Goal: Task Accomplishment & Management: Manage account settings

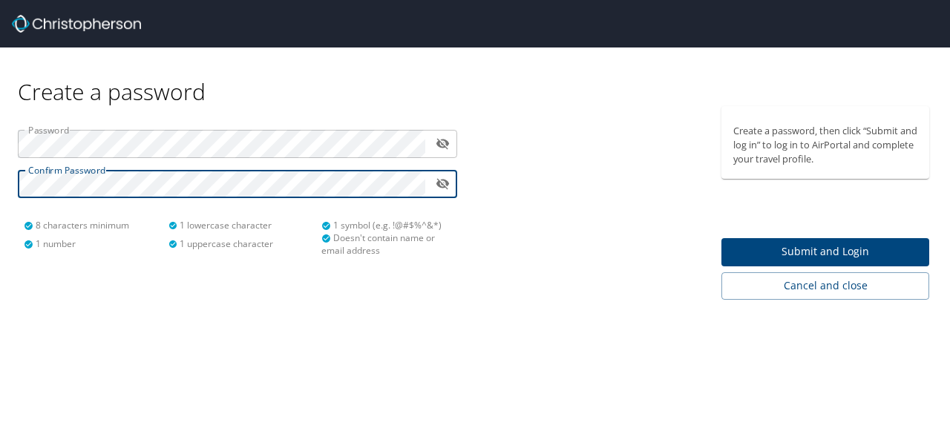
click at [782, 246] on span "Submit and Login" at bounding box center [825, 252] width 184 height 19
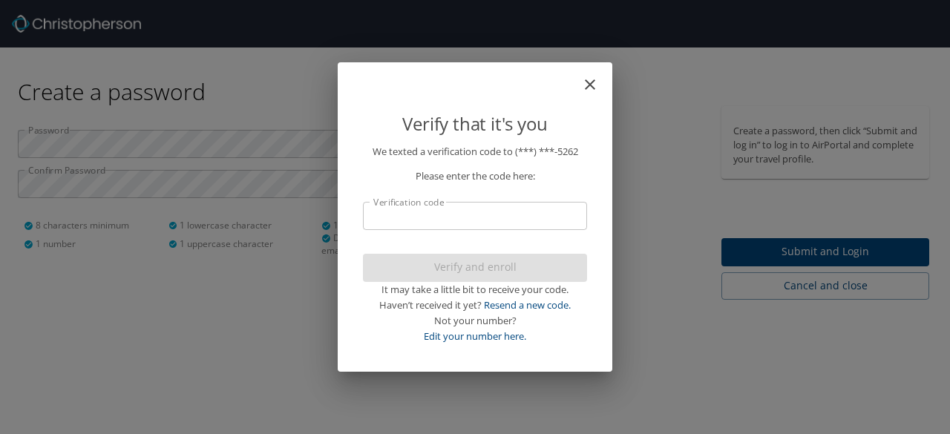
click at [491, 229] on input "Verification code" at bounding box center [475, 216] width 224 height 28
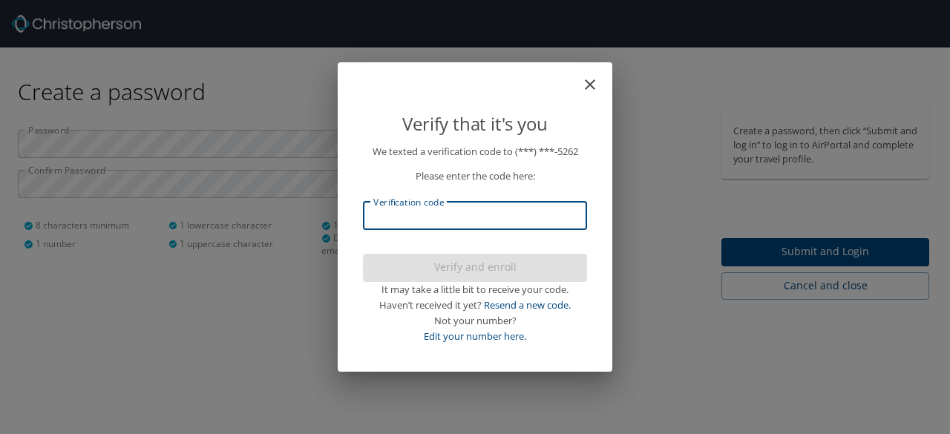
click at [488, 218] on input "Verification code" at bounding box center [475, 216] width 224 height 28
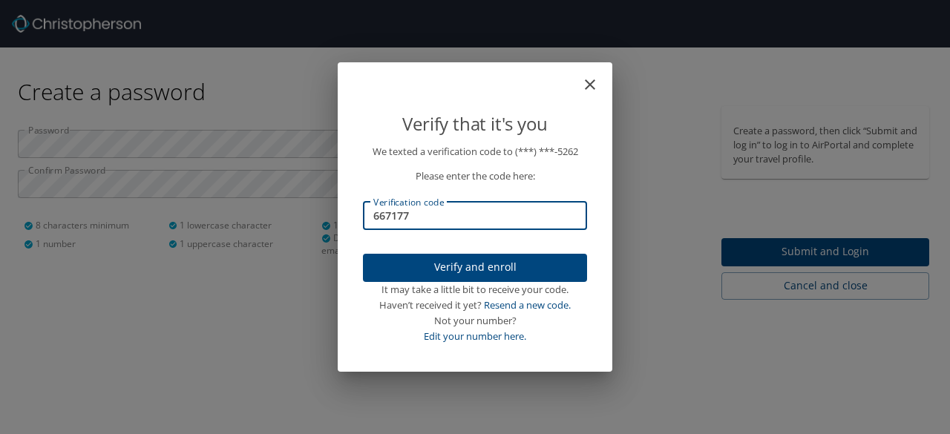
type input "667177"
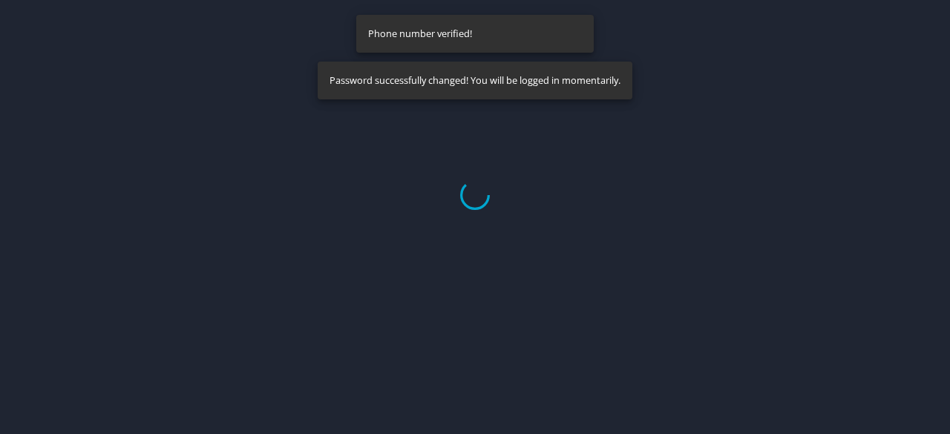
select select "US"
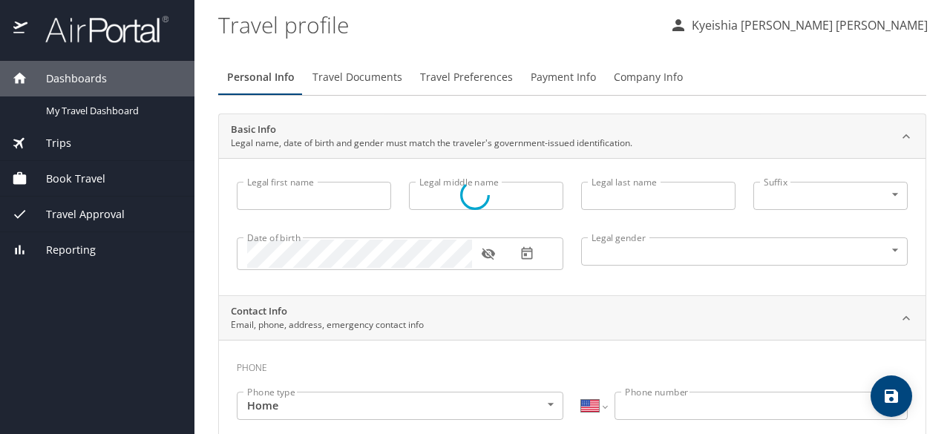
type input "Kyeishia"
type input "[PERSON_NAME]"
type input "[PERSON_NAME] [PERSON_NAME]"
type input "[DEMOGRAPHIC_DATA]"
select select "US"
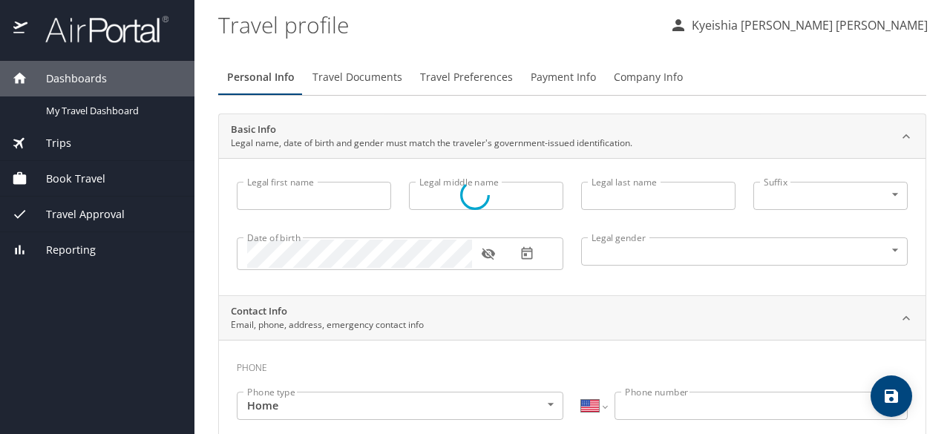
select select "US"
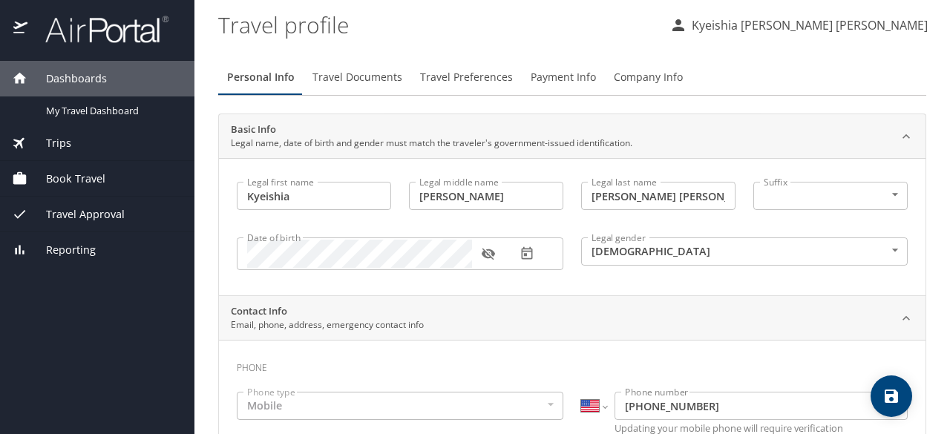
click at [883, 200] on body "Dashboards My Travel Dashboard Trips Current / Future Trips Past Trips Trips Mi…" at bounding box center [475, 217] width 950 height 434
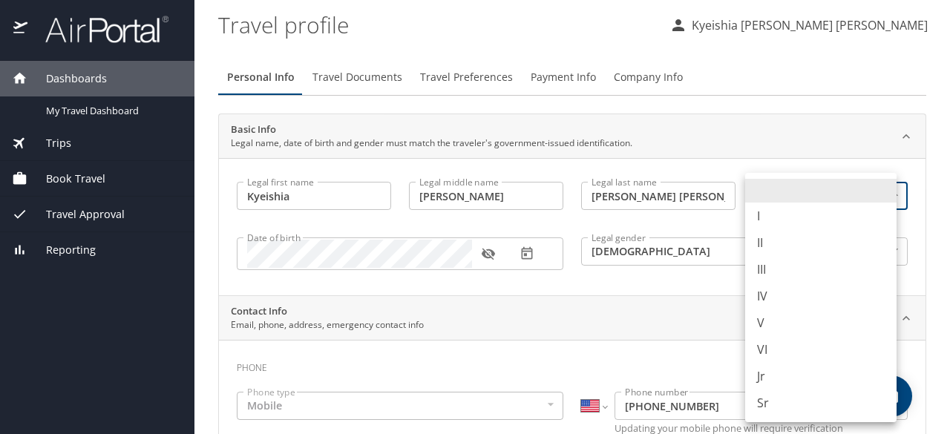
click at [883, 200] on li at bounding box center [820, 191] width 151 height 24
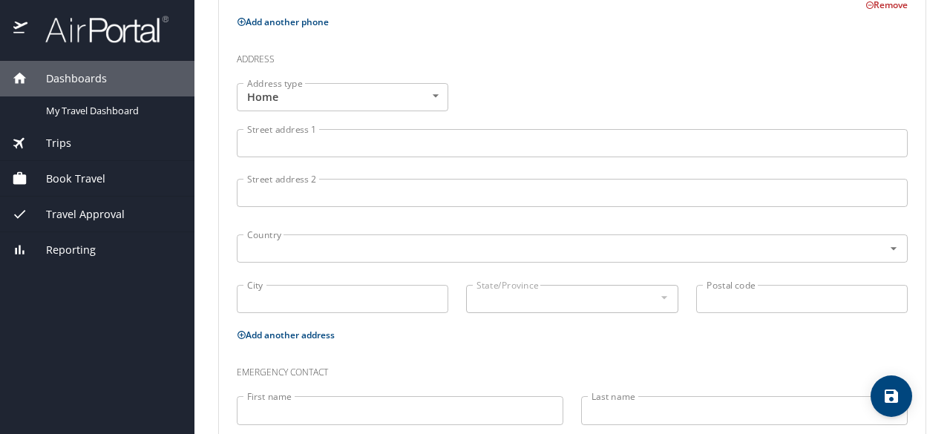
scroll to position [594, 0]
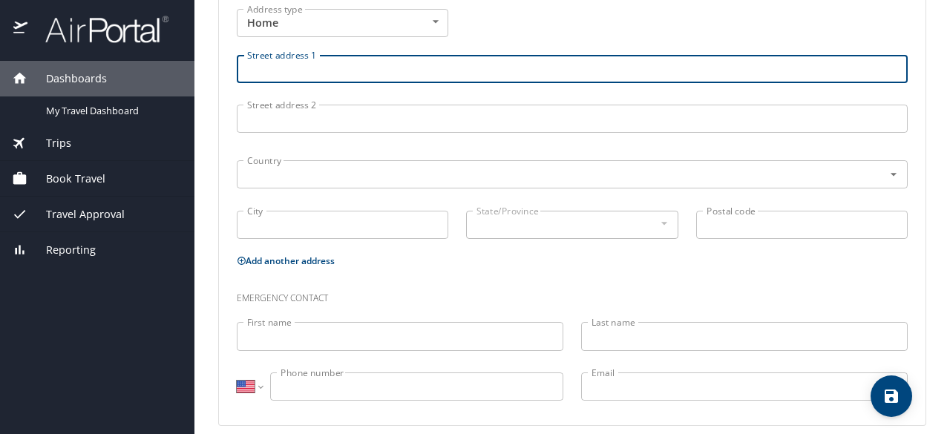
click at [285, 60] on input "Street address 1" at bounding box center [572, 69] width 671 height 28
type input "1"
type input "[STREET_ADDRESS]"
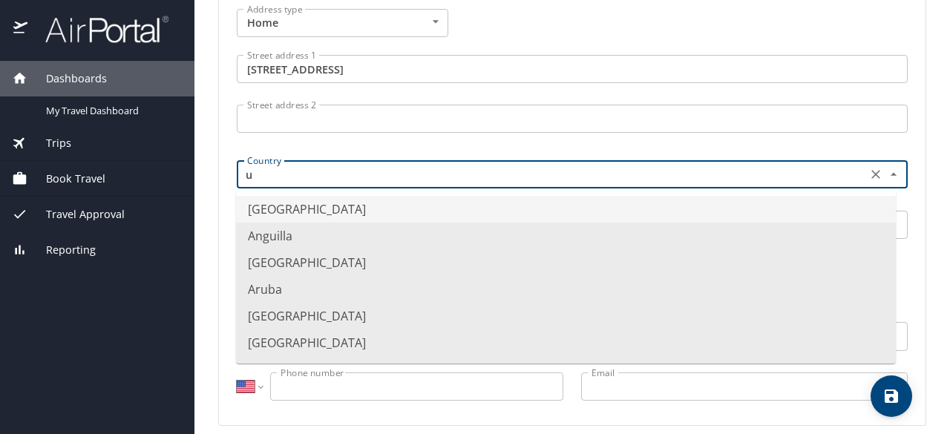
type input "[GEOGRAPHIC_DATA]"
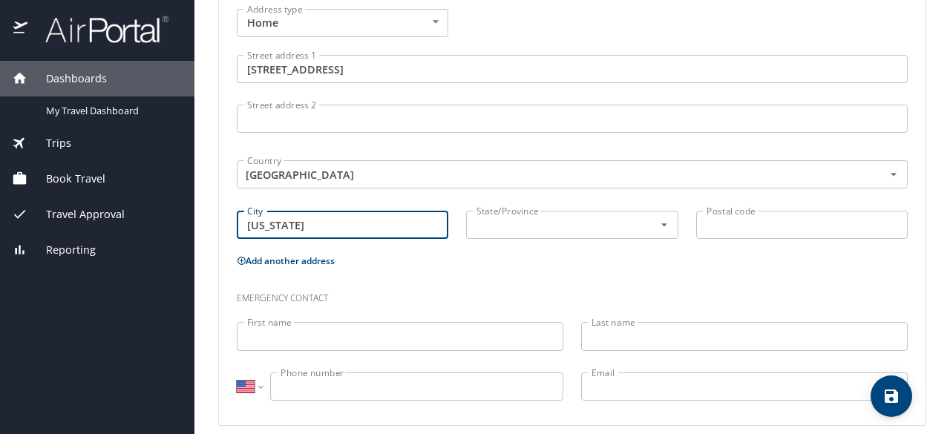
type input "[US_STATE]"
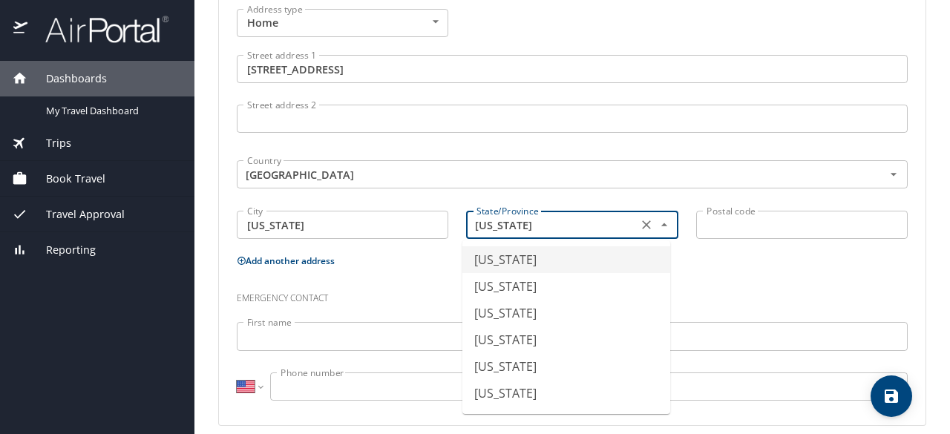
drag, startPoint x: 520, startPoint y: 226, endPoint x: 162, endPoint y: 232, distance: 357.8
click at [168, 228] on div "Dashboards My Travel Dashboard Trips Current / Future Trips Past Trips Trips Mi…" at bounding box center [475, 217] width 950 height 434
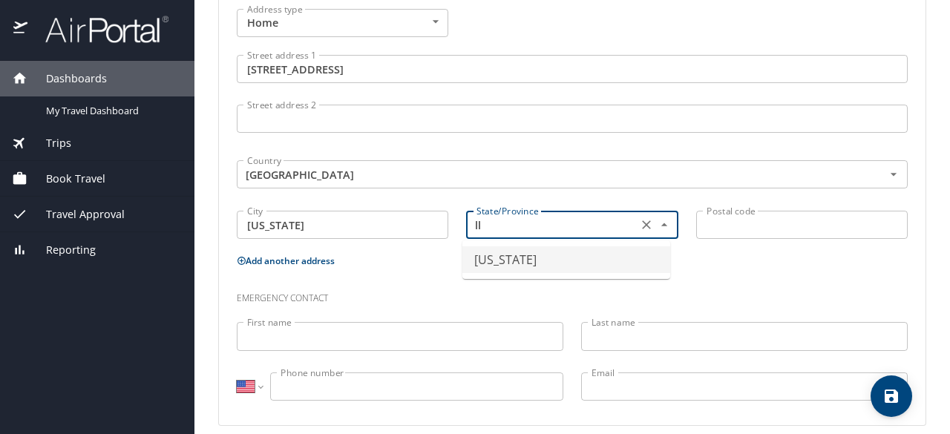
type input "l"
type input "[US_STATE]"
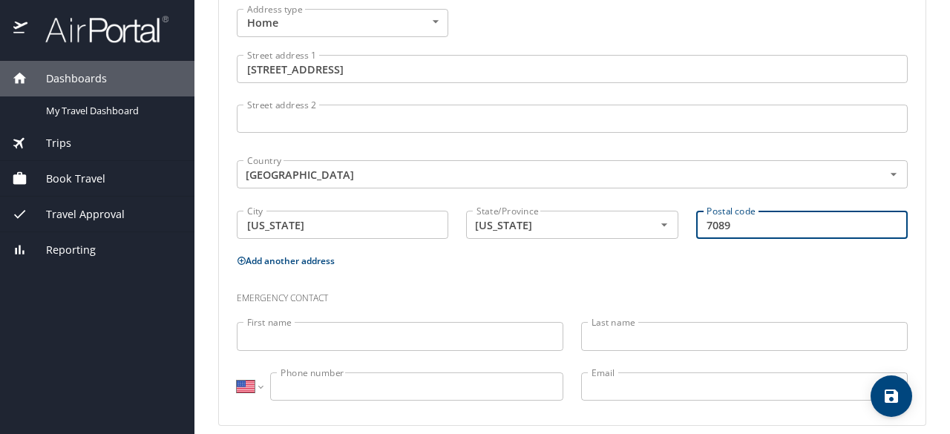
type input "7089"
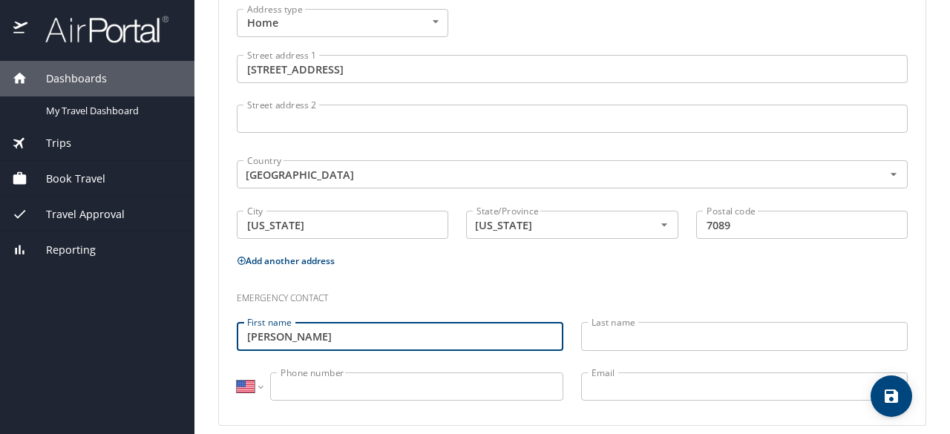
type input "[PERSON_NAME]"
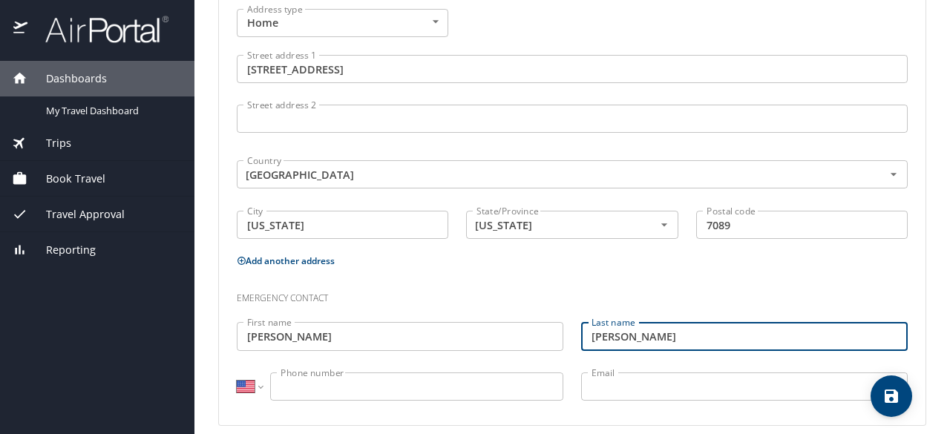
type input "[PERSON_NAME]"
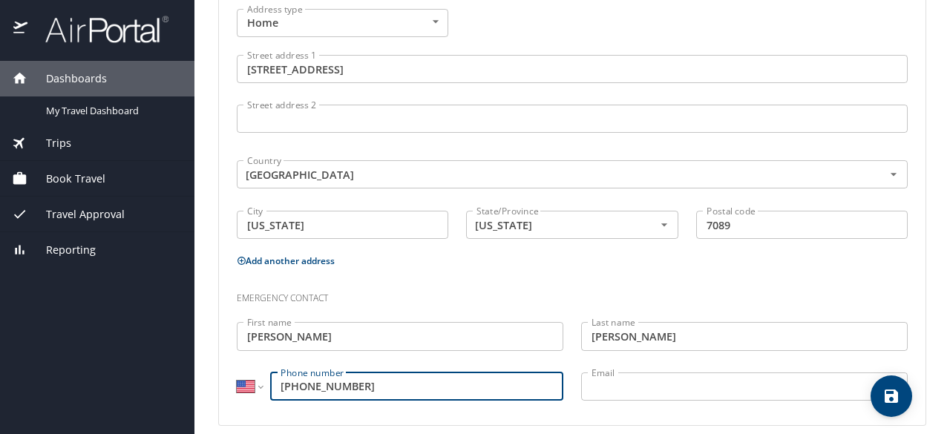
type input "[PHONE_NUMBER]"
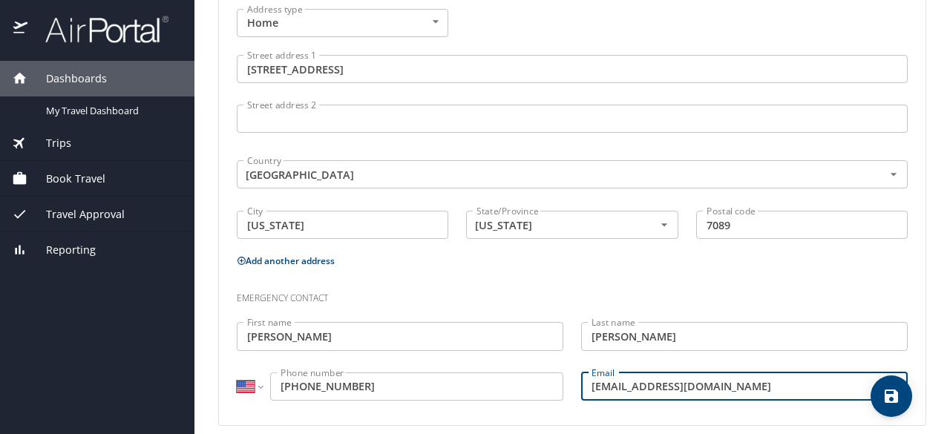
type input "[EMAIL_ADDRESS][DOMAIN_NAME]"
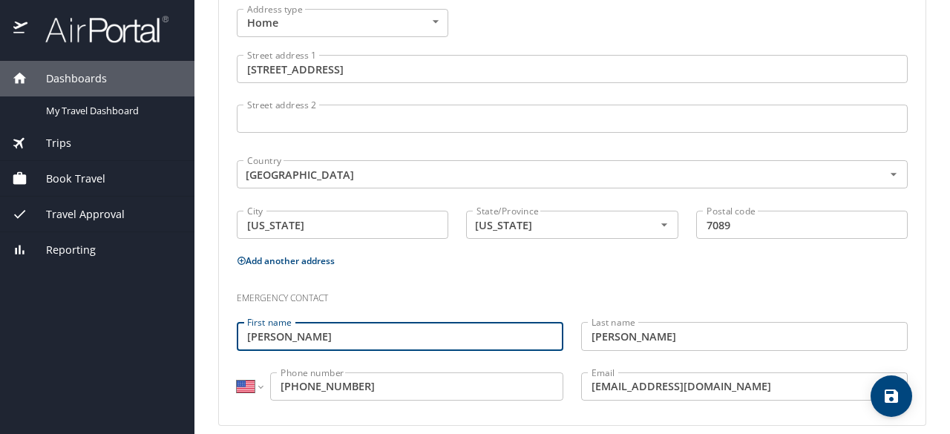
drag, startPoint x: 359, startPoint y: 335, endPoint x: 54, endPoint y: 278, distance: 310.3
click at [62, 281] on div "Dashboards My Travel Dashboard Trips Current / Future Trips Past Trips Trips Mi…" at bounding box center [475, 217] width 950 height 434
type input "[PERSON_NAME]"
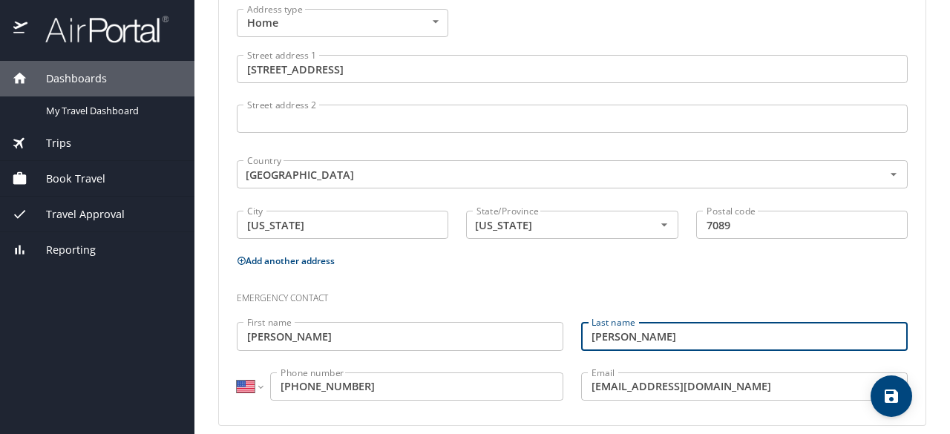
type input "[PERSON_NAME]"
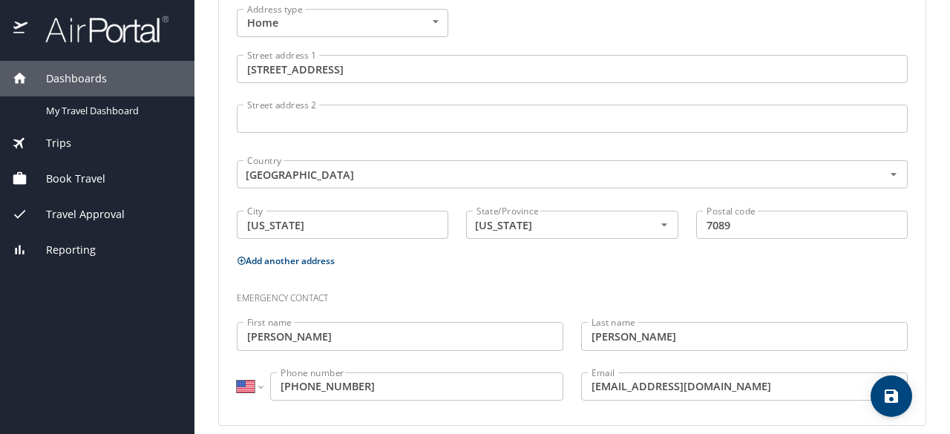
drag, startPoint x: 197, startPoint y: 373, endPoint x: 0, endPoint y: 375, distance: 196.7
click at [0, 373] on div "Dashboards My Travel Dashboard Trips Current / Future Trips Past Trips Trips Mi…" at bounding box center [475, 217] width 950 height 434
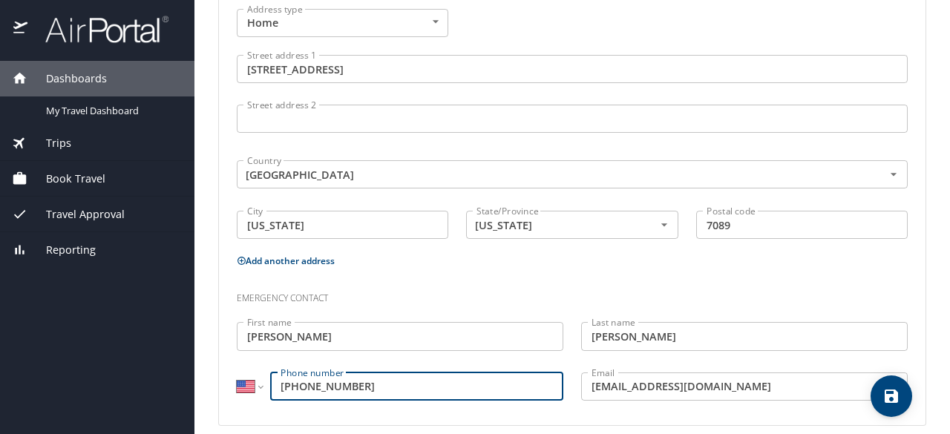
type input "[PHONE_NUMBER]"
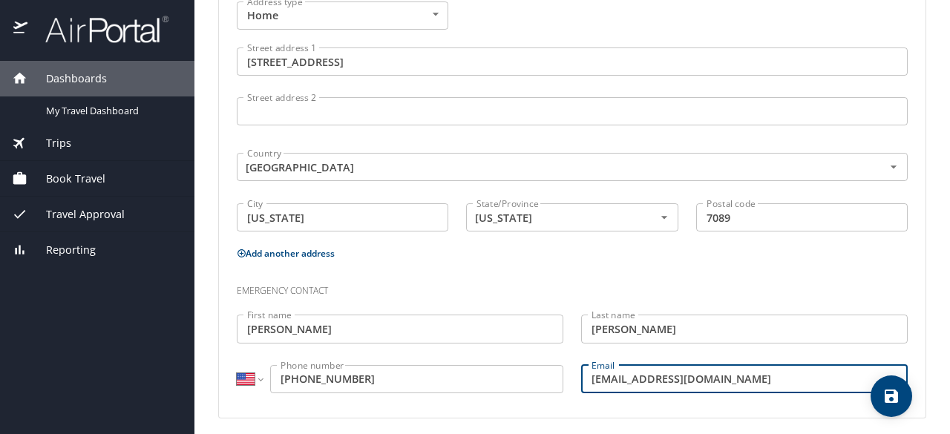
scroll to position [606, 0]
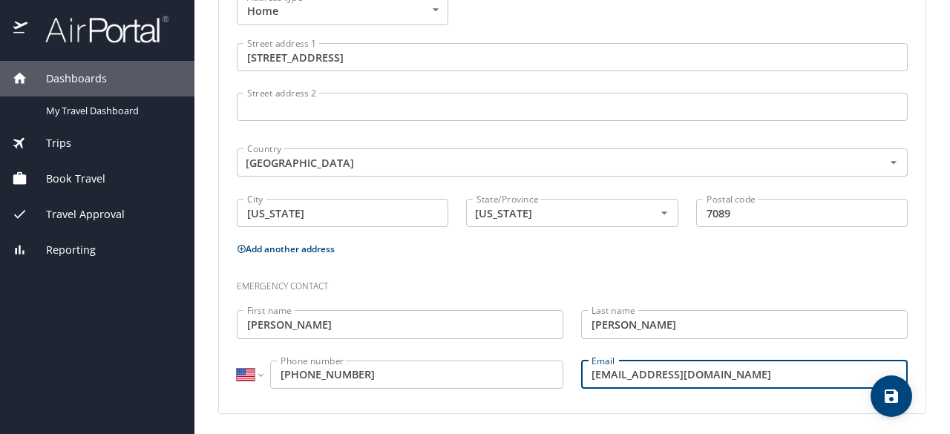
type input "[EMAIL_ADDRESS][DOMAIN_NAME]"
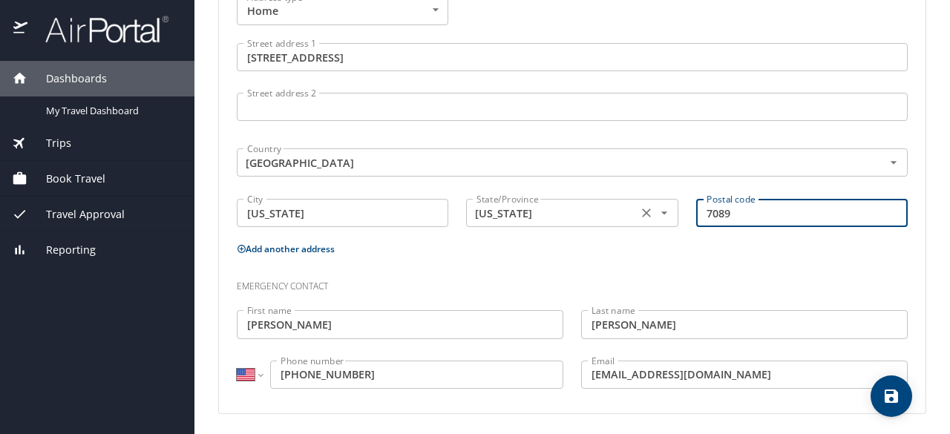
drag, startPoint x: 753, startPoint y: 213, endPoint x: 547, endPoint y: 219, distance: 205.7
click at [555, 203] on div "Address type Home Home Address type Street address [STREET_ADDRESS] address [GE…" at bounding box center [572, 114] width 689 height 252
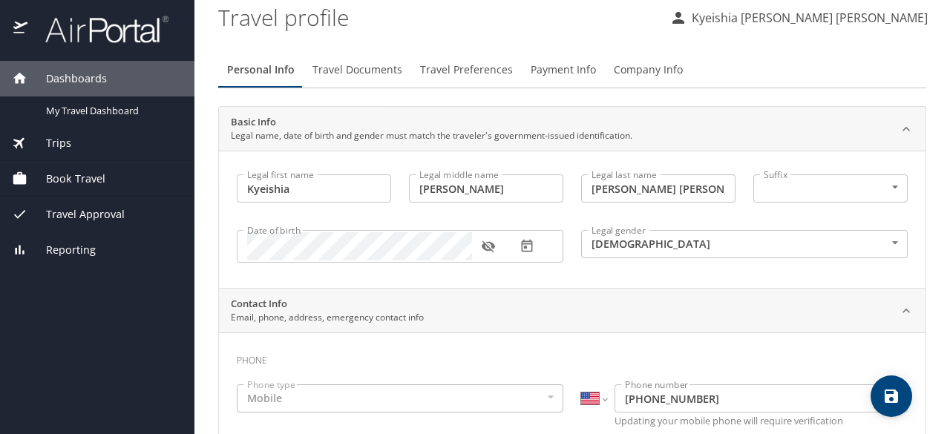
scroll to position [0, 0]
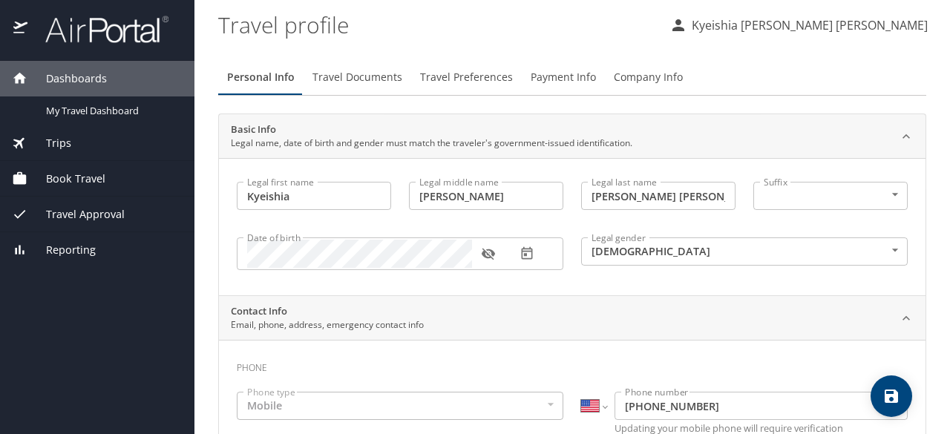
type input "70589"
click at [885, 399] on icon "save" at bounding box center [891, 396] width 13 height 13
select select "US"
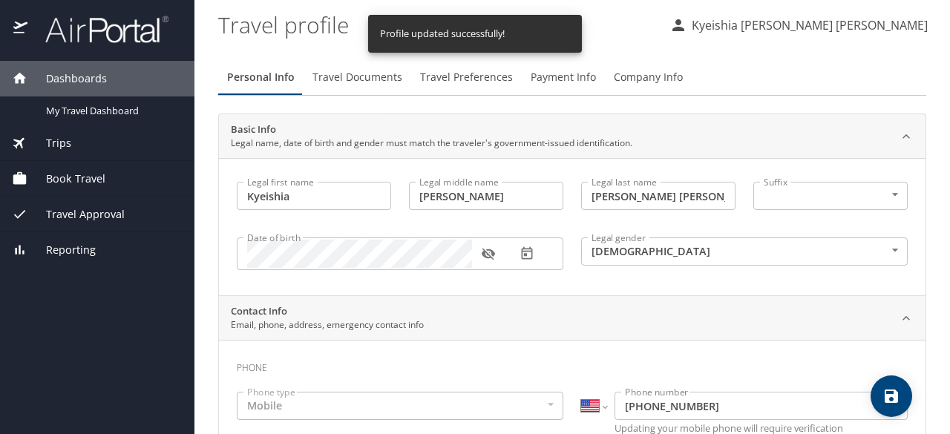
select select "US"
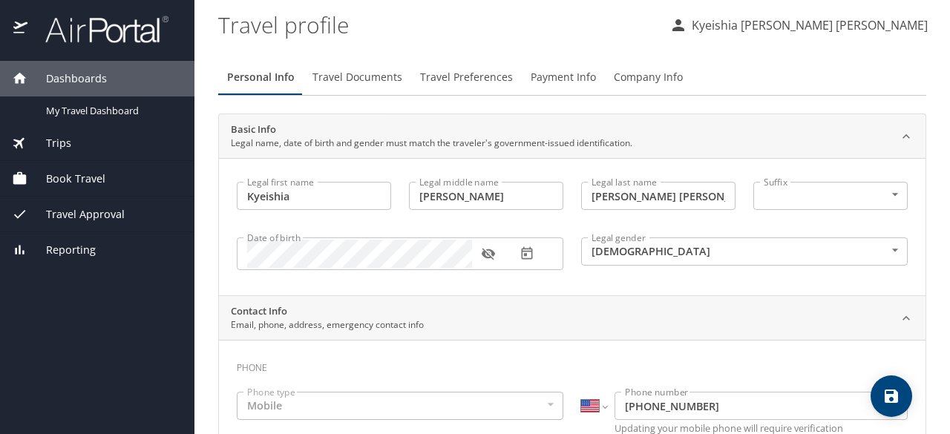
click at [896, 398] on icon "save" at bounding box center [891, 396] width 13 height 13
select select "US"
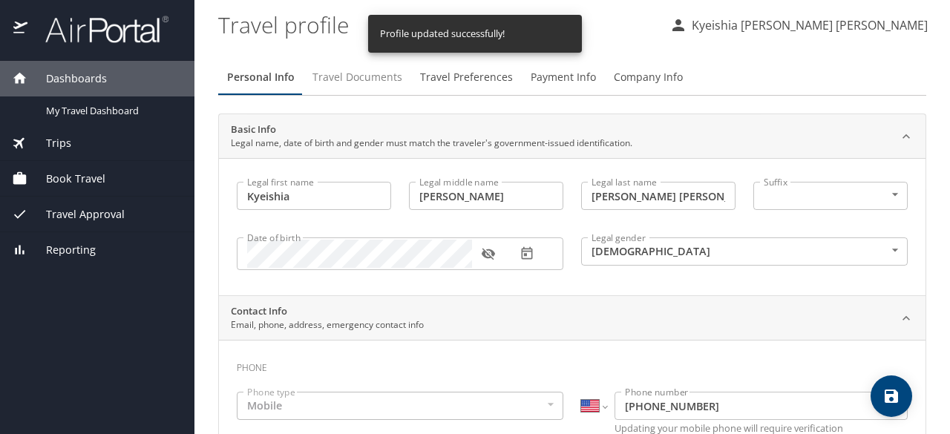
click at [373, 89] on button "Travel Documents" at bounding box center [358, 77] width 108 height 36
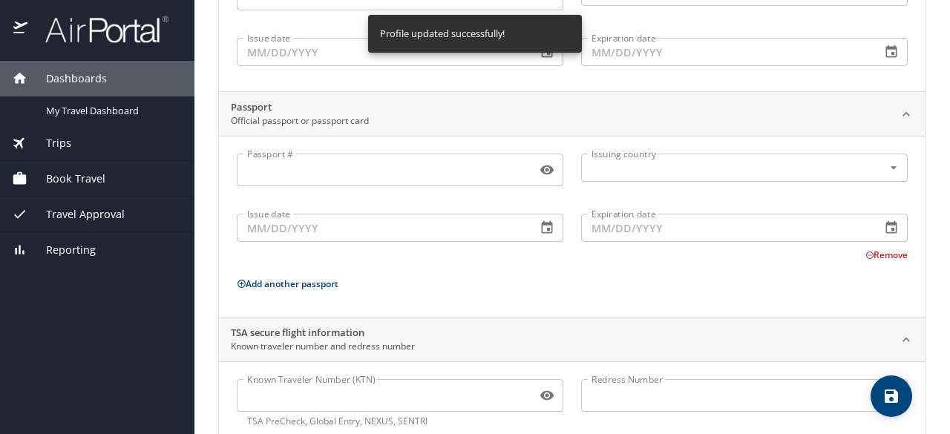
scroll to position [241, 0]
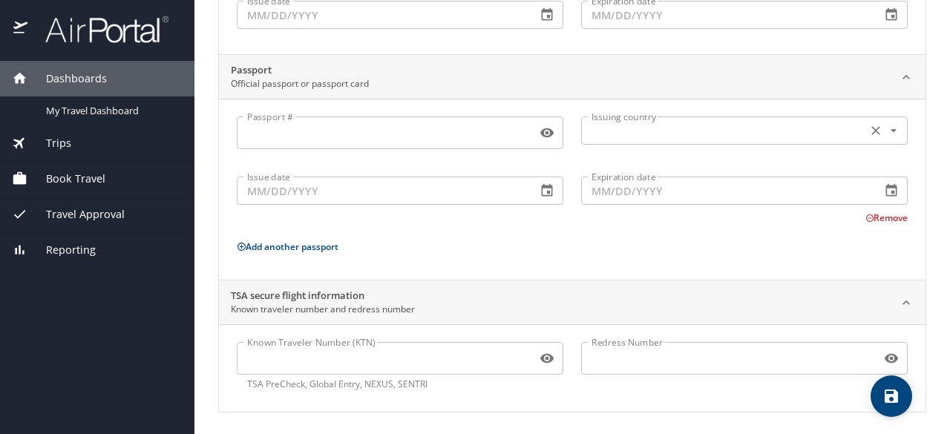
click at [748, 131] on input "text" at bounding box center [723, 130] width 274 height 19
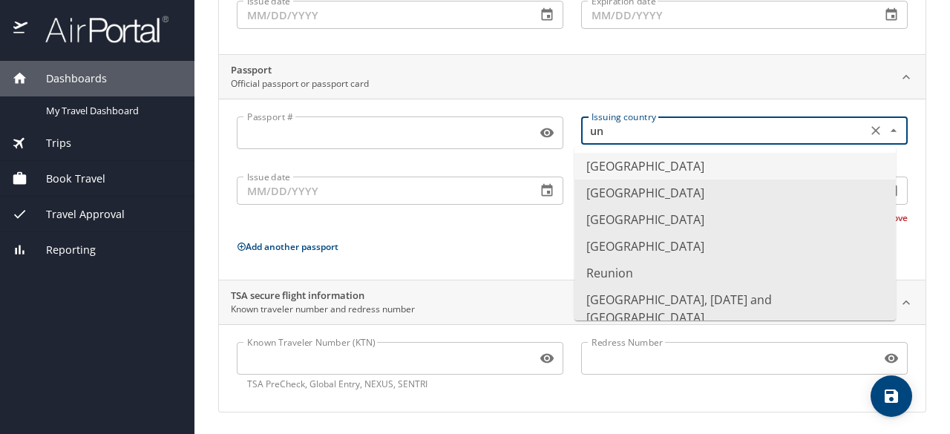
click at [610, 161] on li "[GEOGRAPHIC_DATA]" at bounding box center [734, 166] width 321 height 27
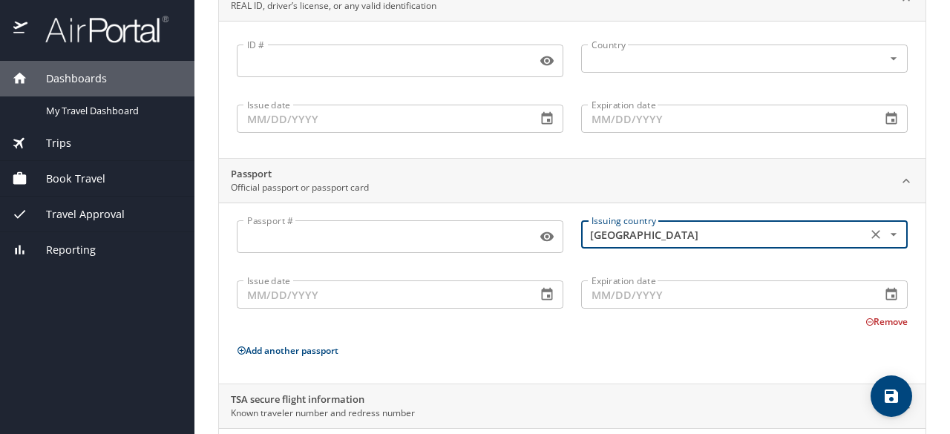
scroll to position [93, 0]
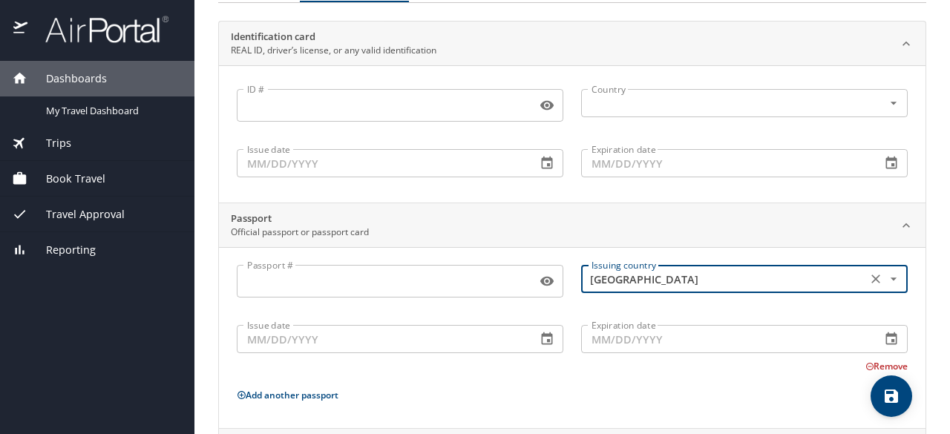
type input "[GEOGRAPHIC_DATA]"
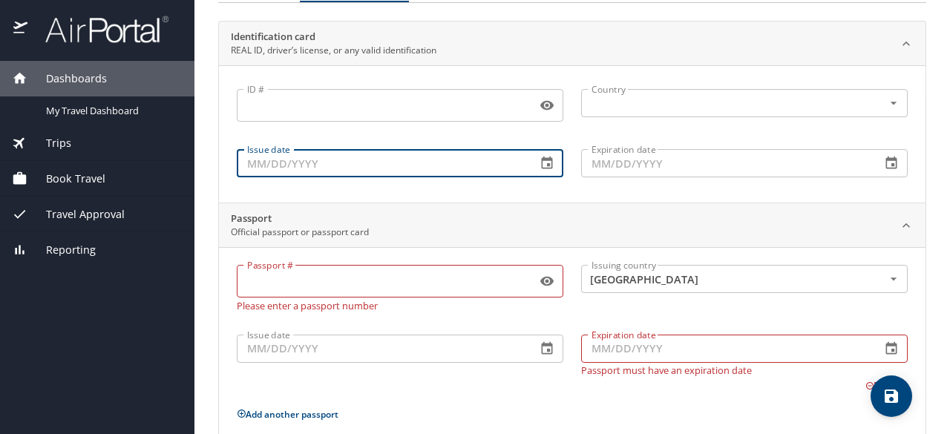
click at [338, 171] on input "Issue date" at bounding box center [381, 163] width 288 height 28
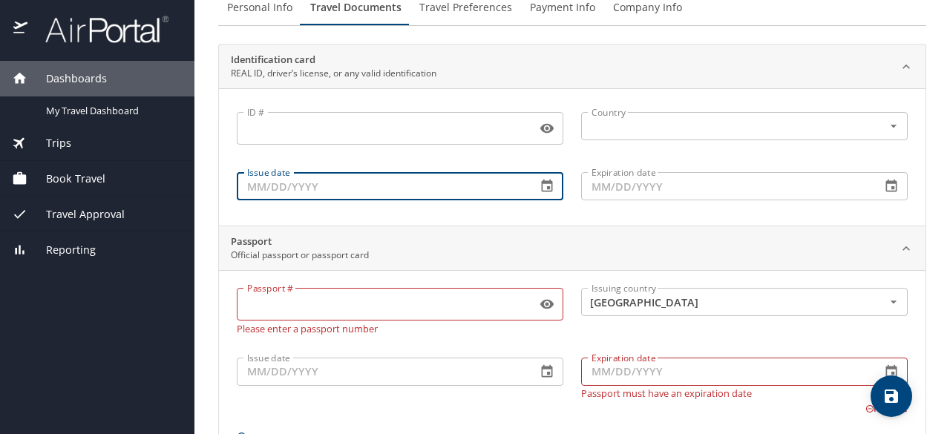
scroll to position [0, 0]
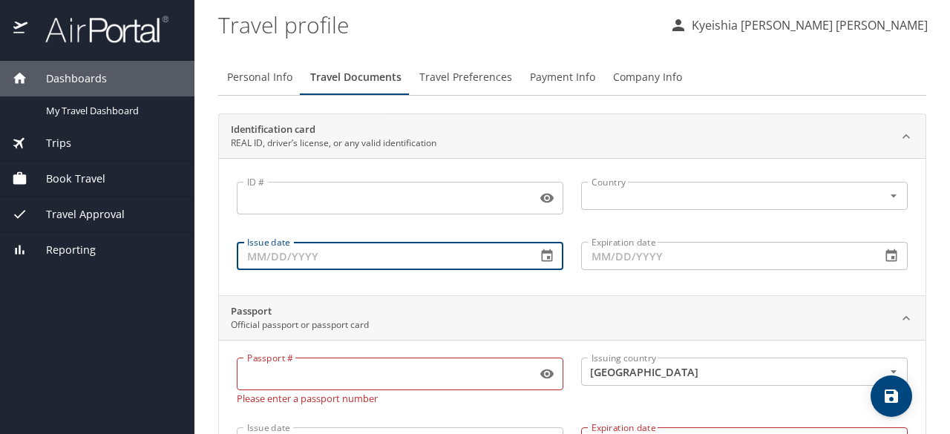
click at [444, 73] on span "Travel Preferences" at bounding box center [465, 77] width 93 height 19
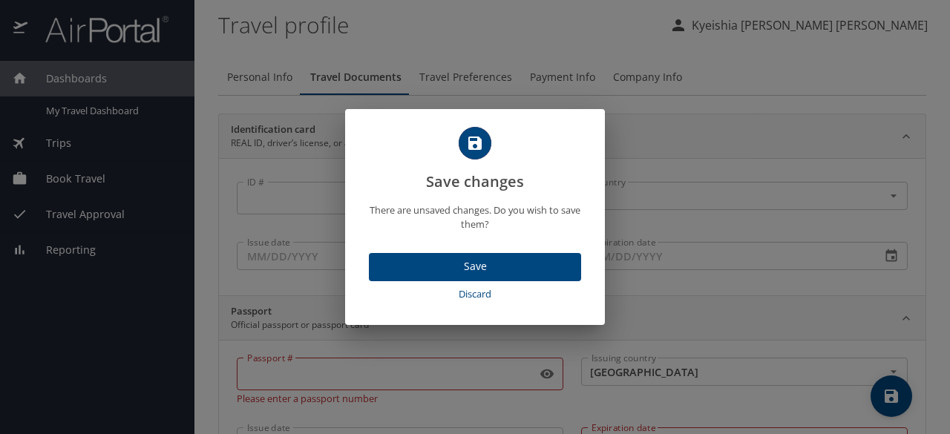
click at [338, 321] on div "Save changes There are unsaved changes. Do you wish to save them? Save Discard" at bounding box center [475, 217] width 950 height 434
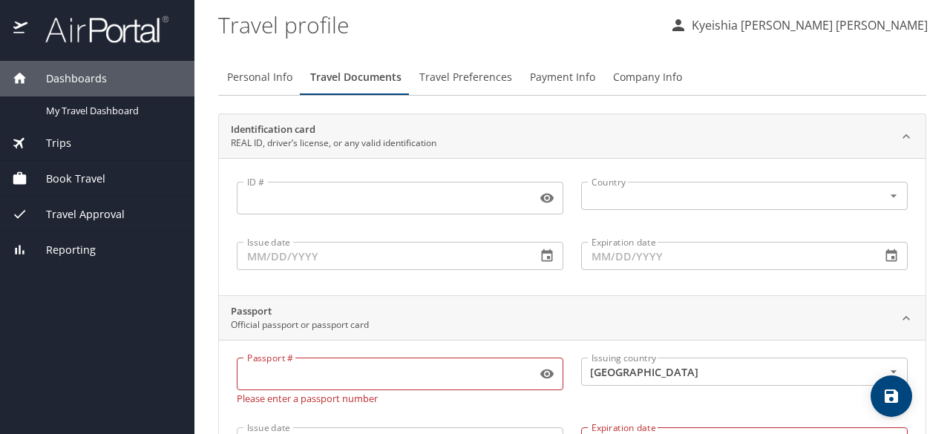
click at [659, 86] on button "Company Info" at bounding box center [647, 77] width 87 height 36
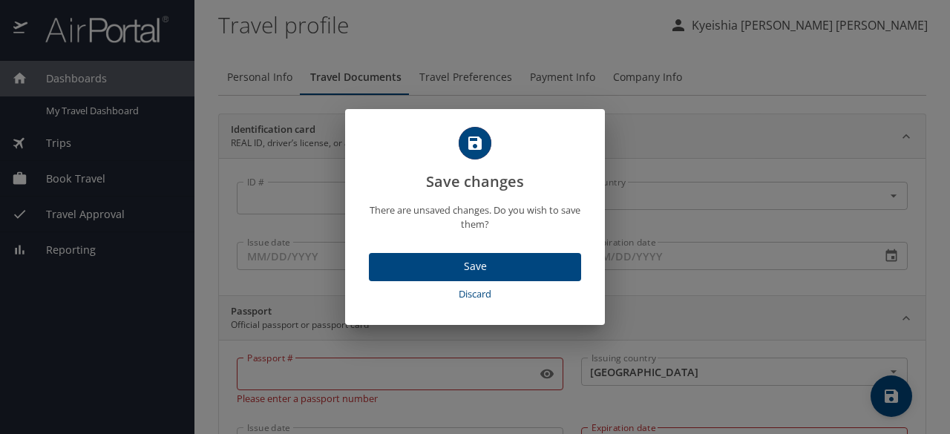
click at [190, 166] on div "Save changes There are unsaved changes. Do you wish to save them? Save Discard" at bounding box center [475, 217] width 950 height 434
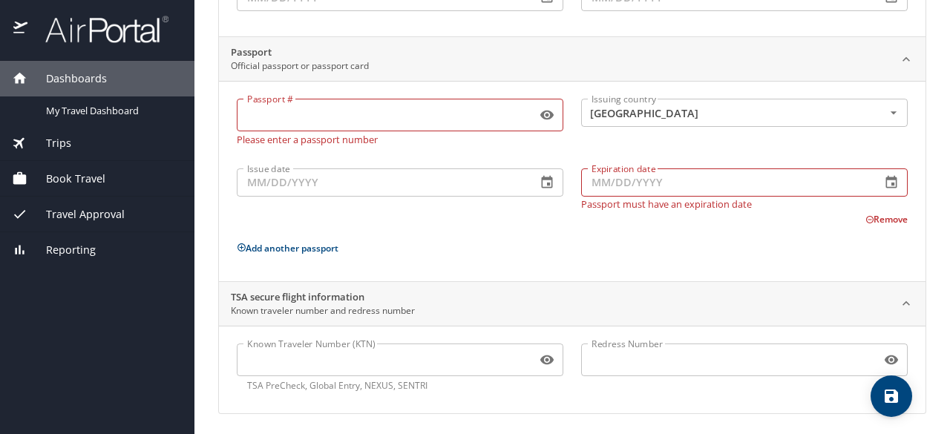
scroll to position [260, 0]
